Goal: Check status: Check status

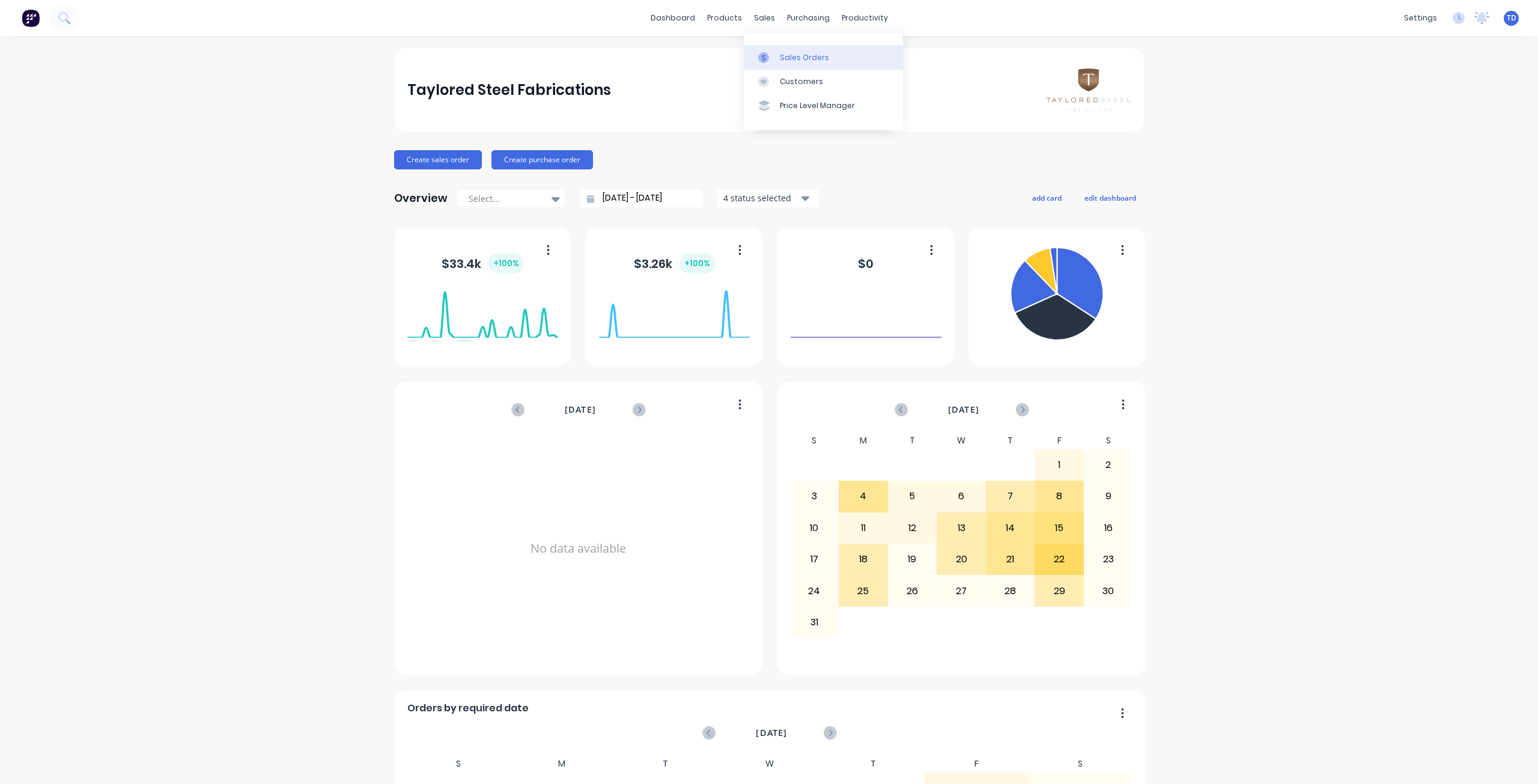
click at [778, 62] on link "Sales Orders" at bounding box center [824, 57] width 160 height 24
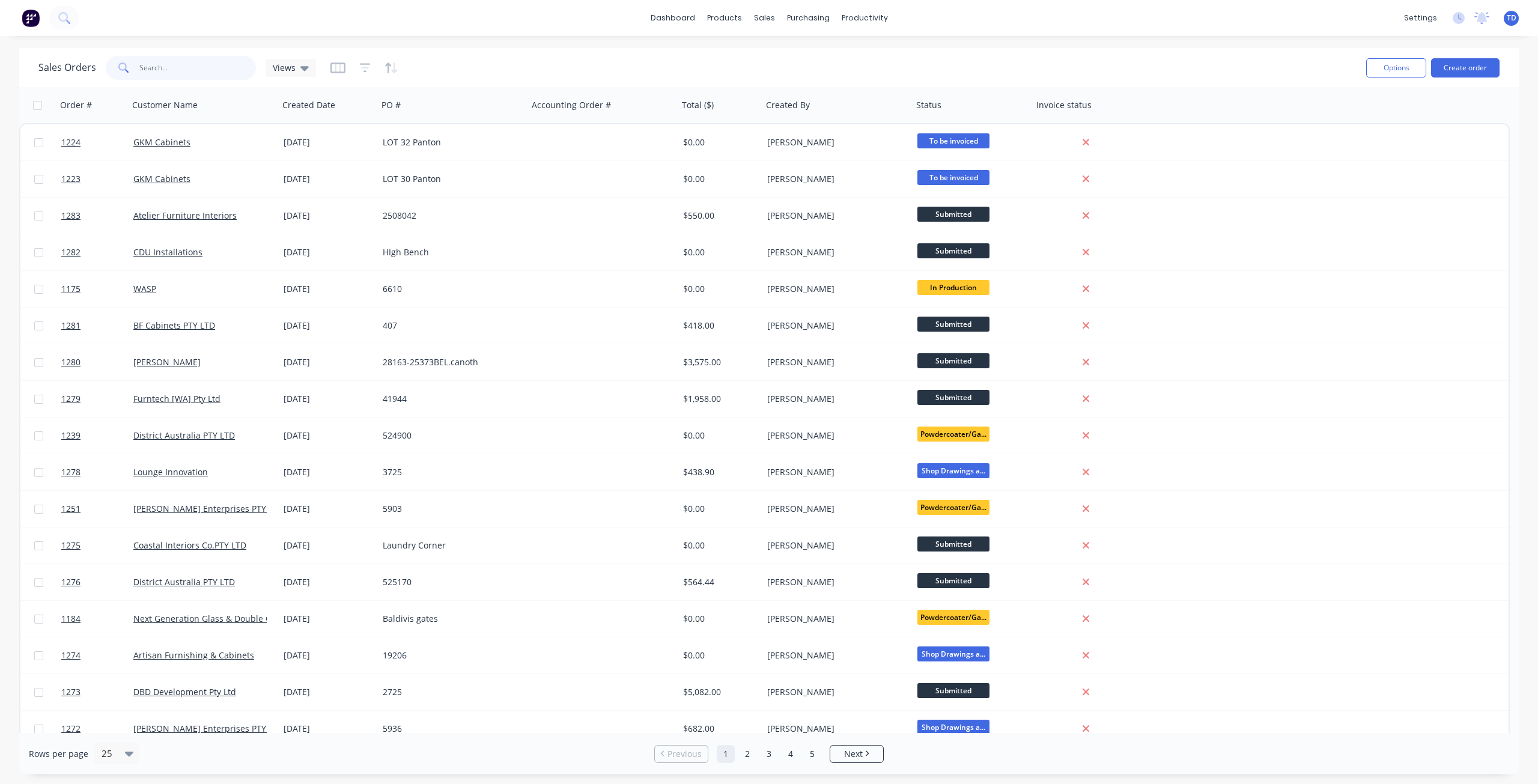
click at [182, 70] on input "text" at bounding box center [198, 68] width 117 height 24
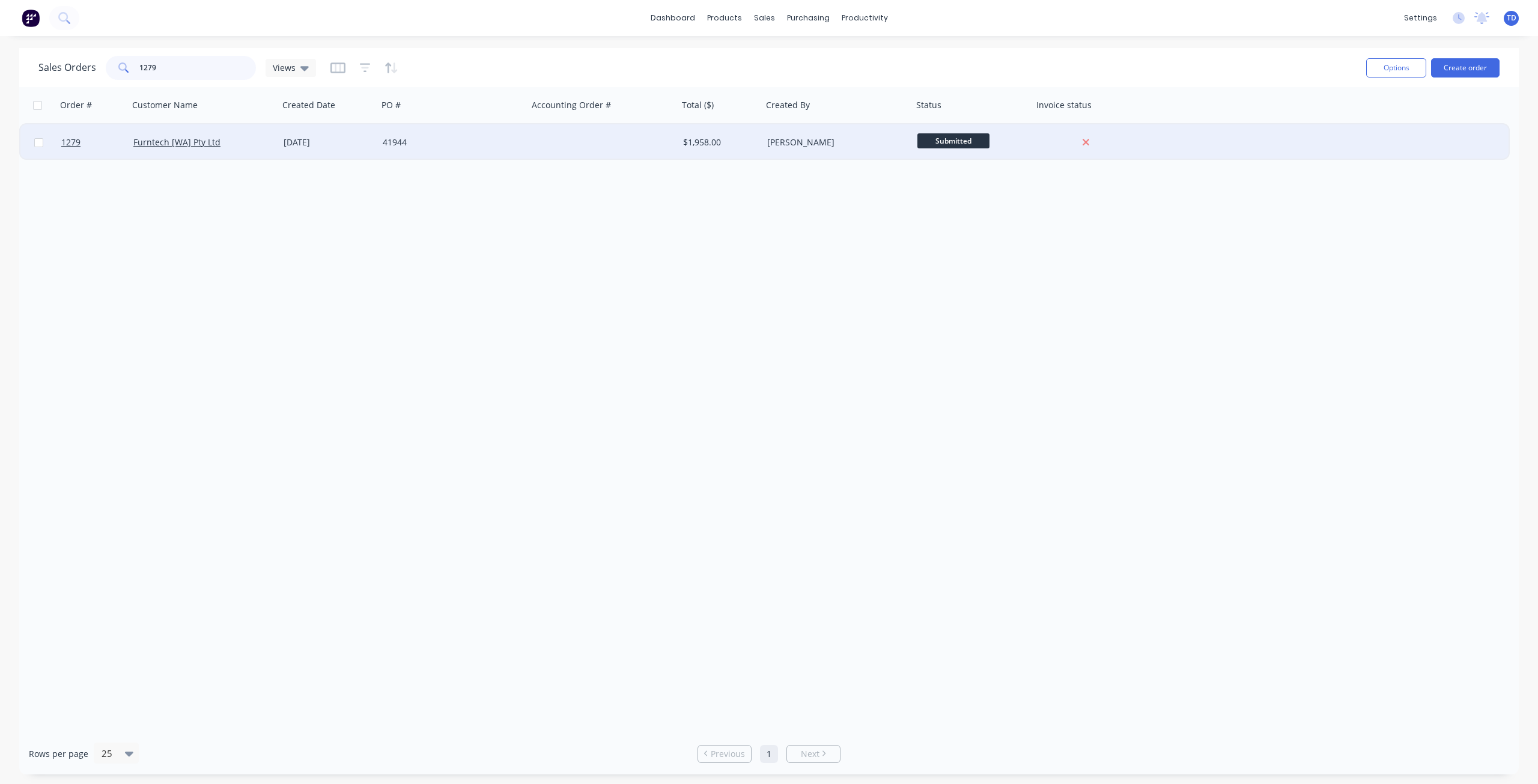
type input "1279"
click at [397, 142] on div "41944" at bounding box center [449, 142] width 134 height 12
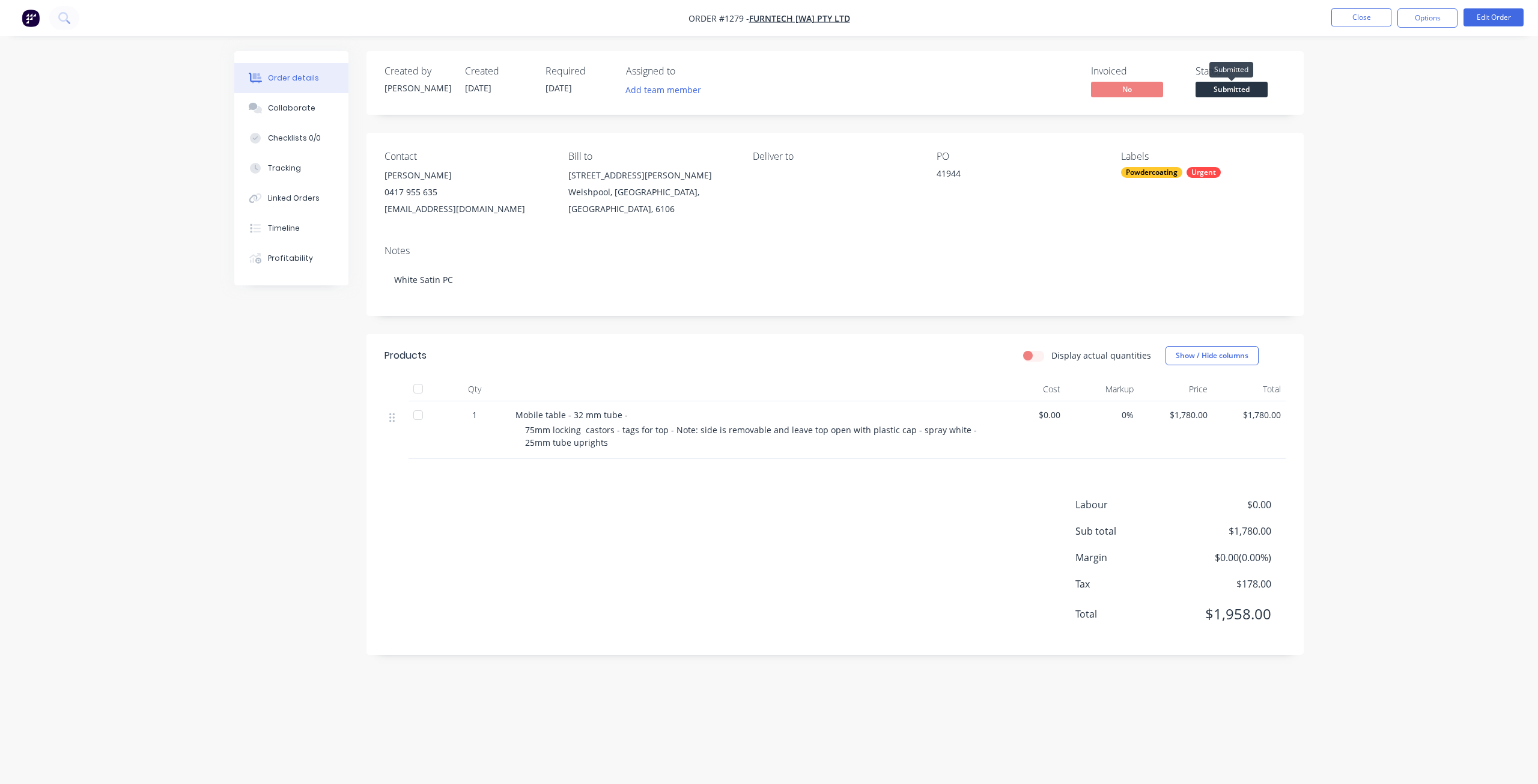
drag, startPoint x: 1226, startPoint y: 90, endPoint x: 1208, endPoint y: 149, distance: 61.7
click at [1221, 103] on div "Created by [PERSON_NAME] Created [DATE] Required [DATE] Assigned to Add team me…" at bounding box center [835, 83] width 937 height 64
click at [1249, 91] on span "Submitted" at bounding box center [1232, 89] width 72 height 15
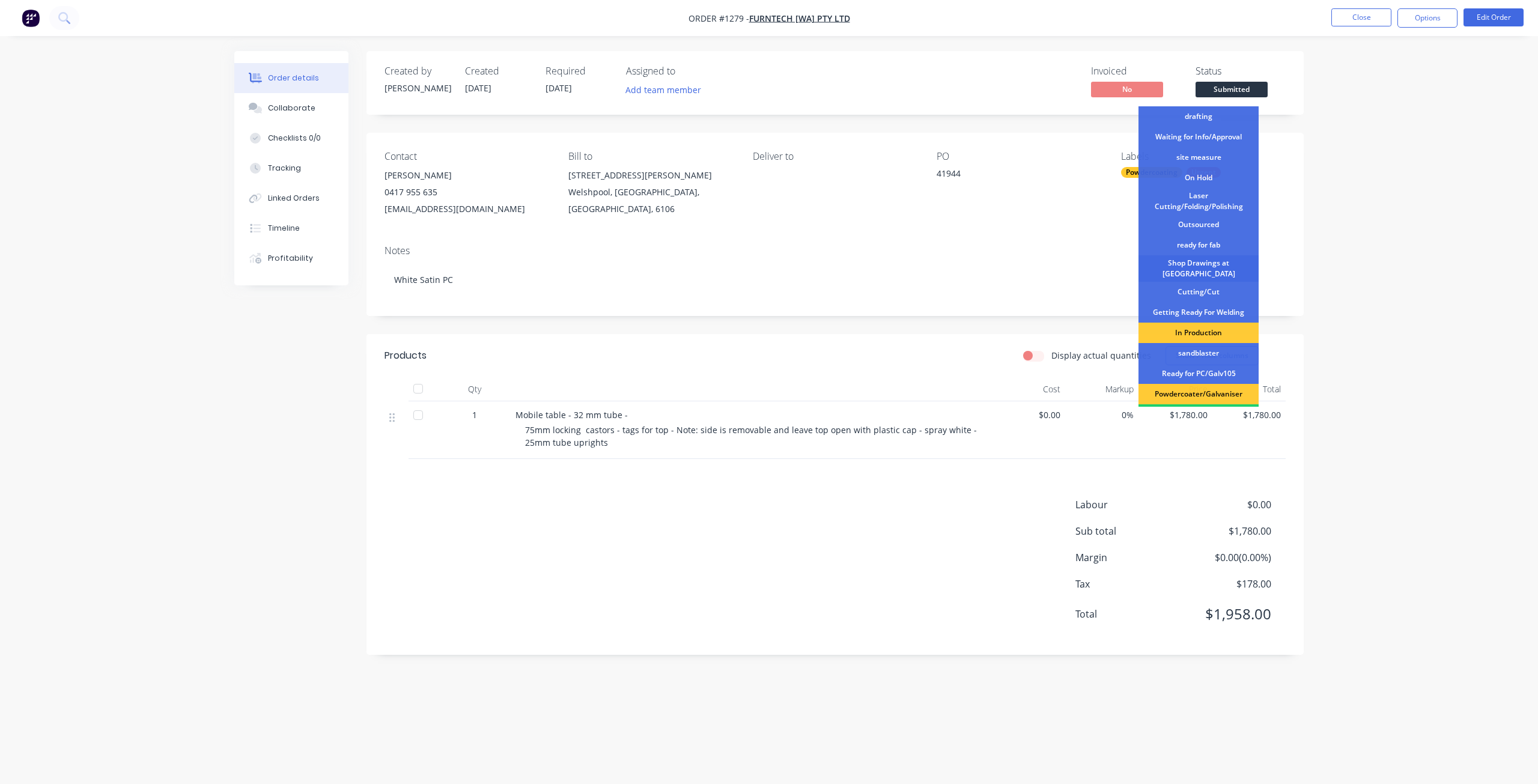
click at [1206, 267] on div "Shop Drawings at [GEOGRAPHIC_DATA]" at bounding box center [1198, 268] width 120 height 27
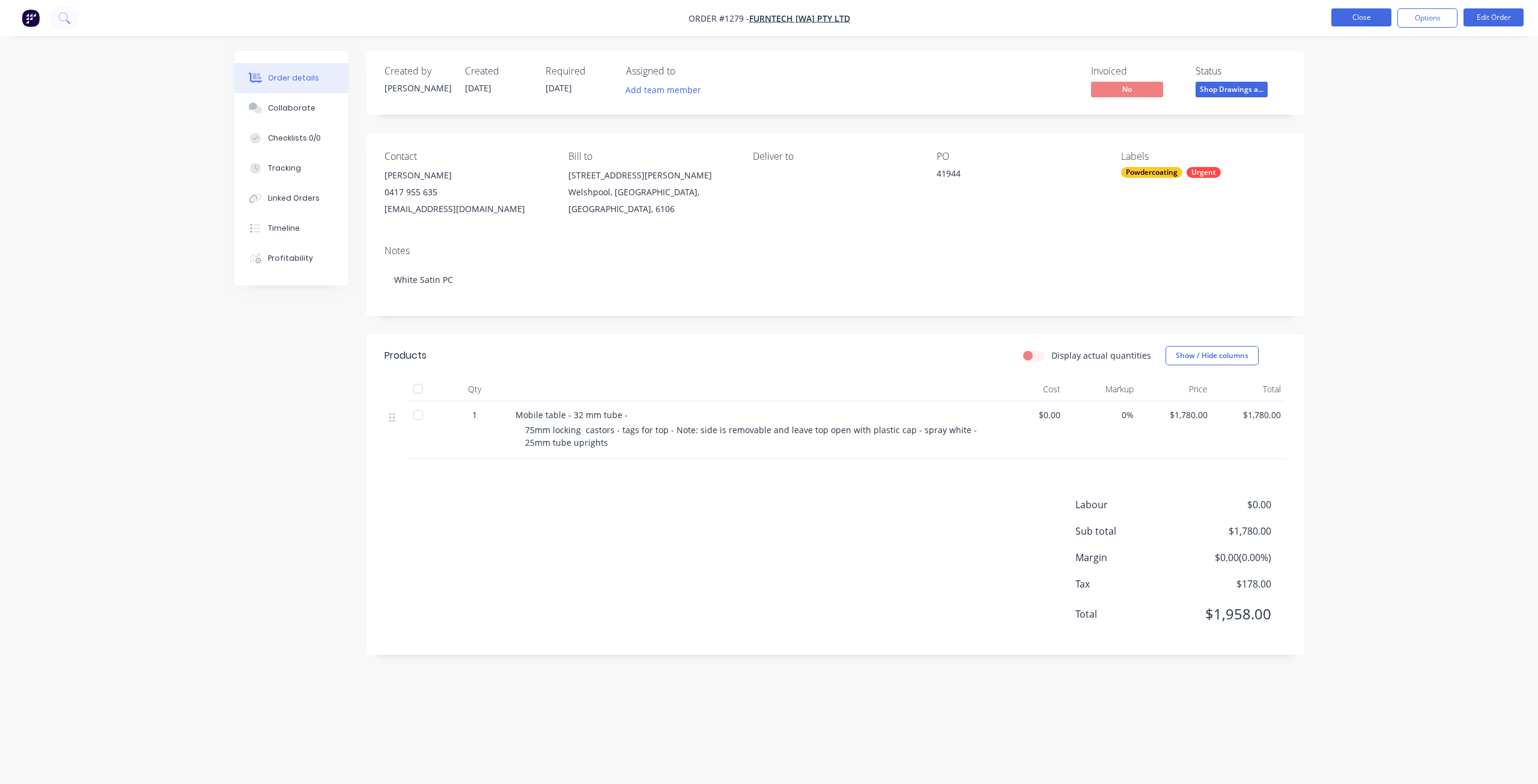
click at [1357, 9] on button "Close" at bounding box center [1361, 17] width 60 height 18
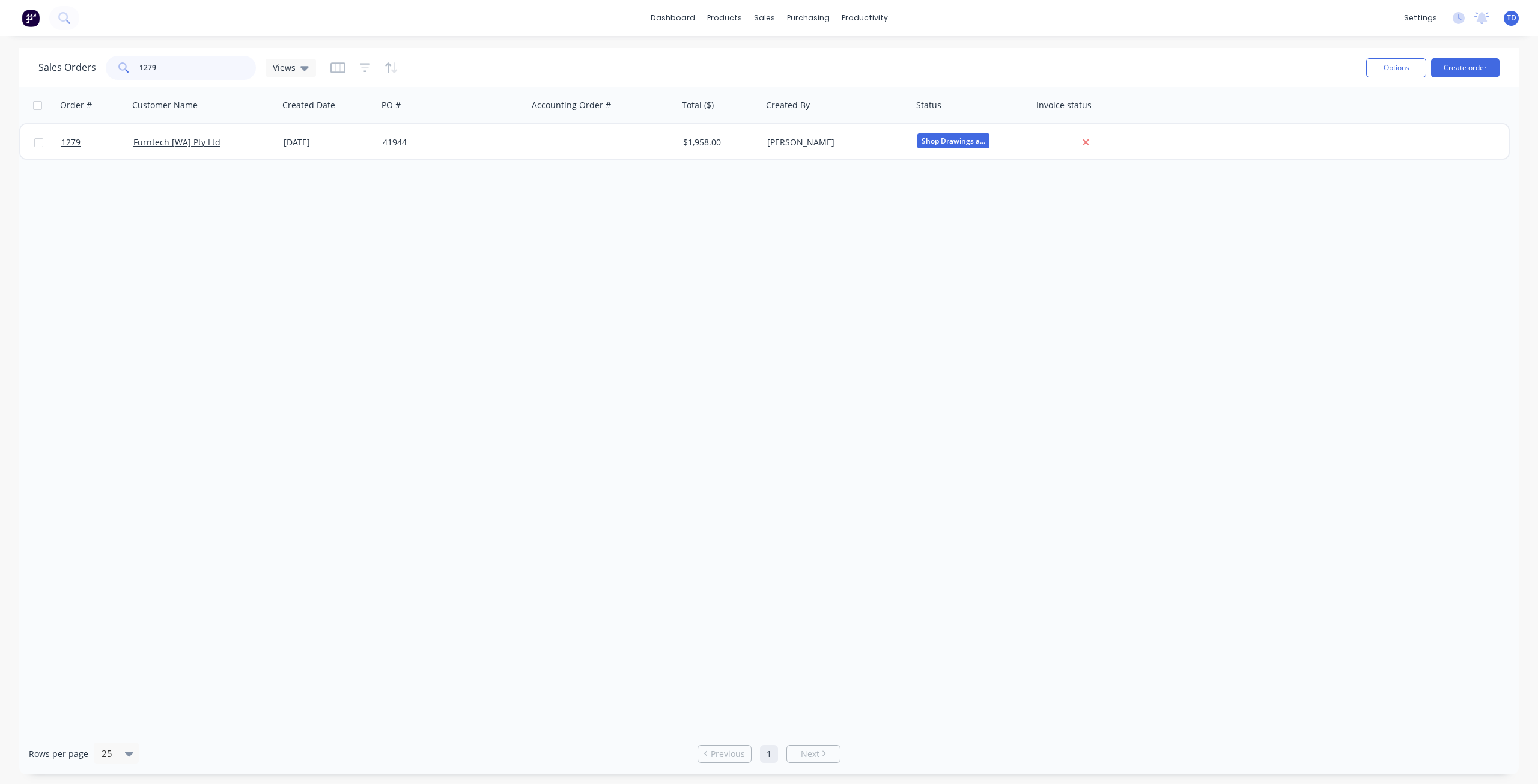
drag, startPoint x: 169, startPoint y: 66, endPoint x: 72, endPoint y: 63, distance: 97.0
click at [72, 63] on div "Sales Orders 1279 Views" at bounding box center [177, 68] width 278 height 24
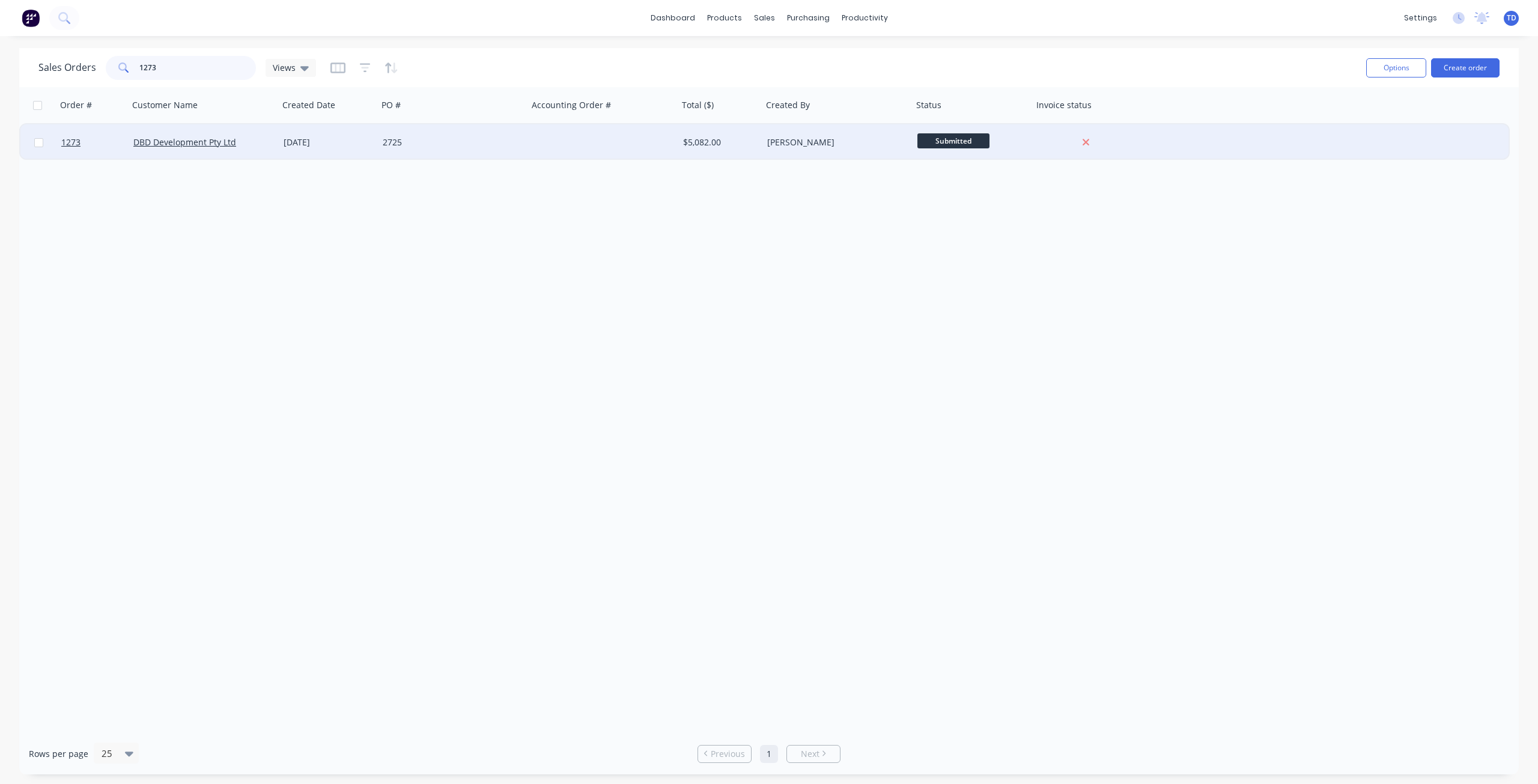
type input "1273"
click at [341, 151] on div "[DATE]" at bounding box center [328, 142] width 99 height 36
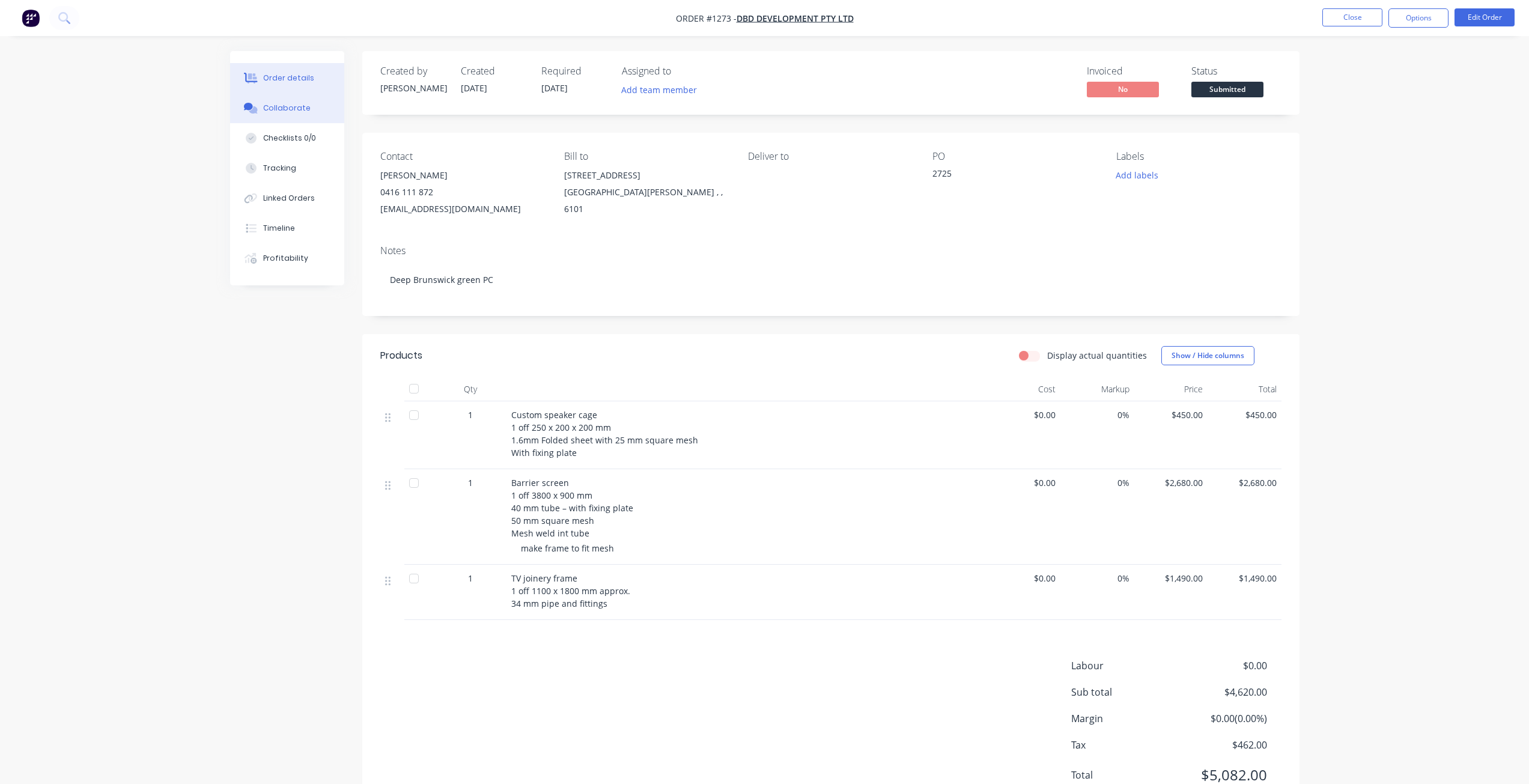
click at [270, 106] on div "Collaborate" at bounding box center [286, 108] width 47 height 11
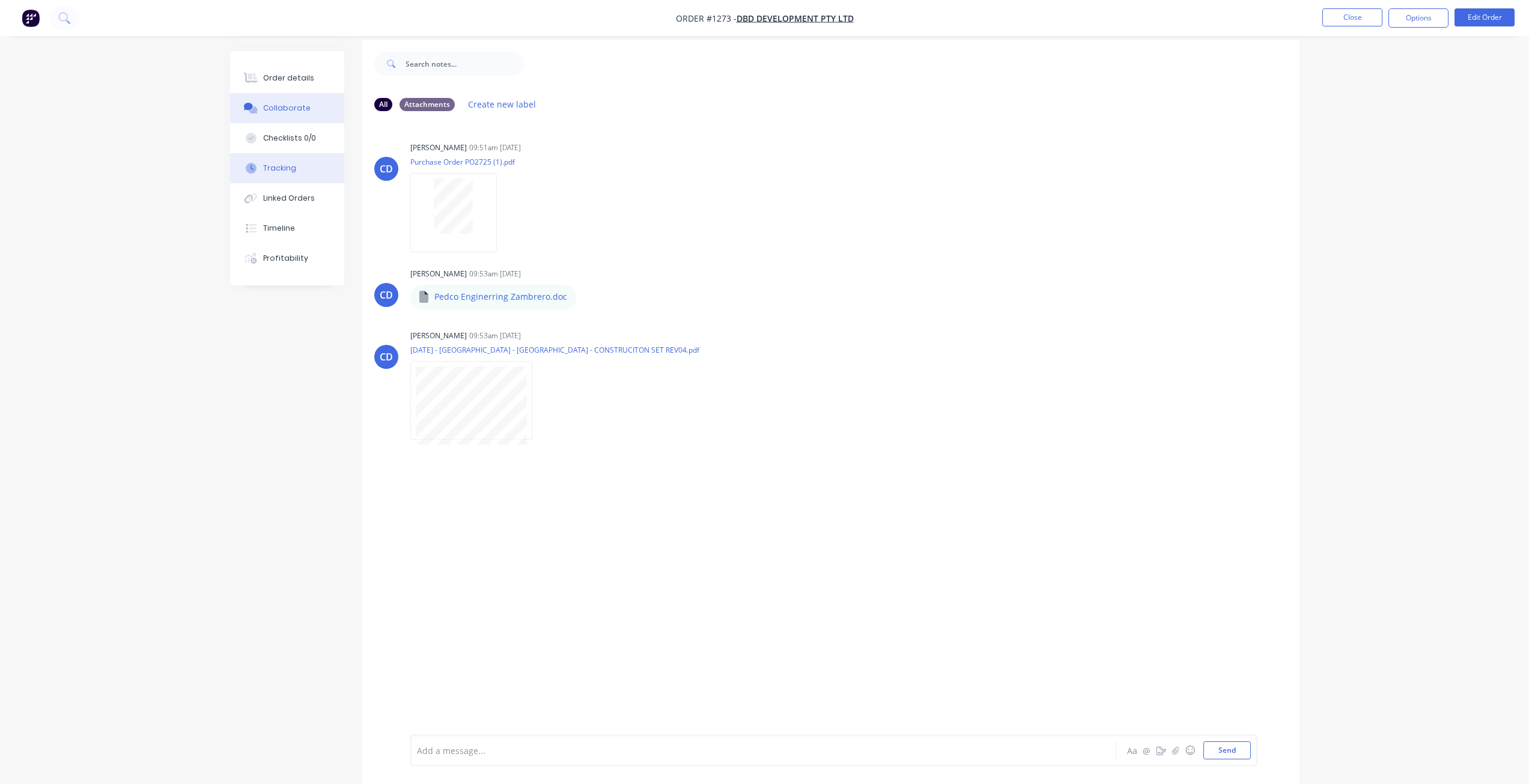
scroll to position [12, 0]
